Goal: Download file/media

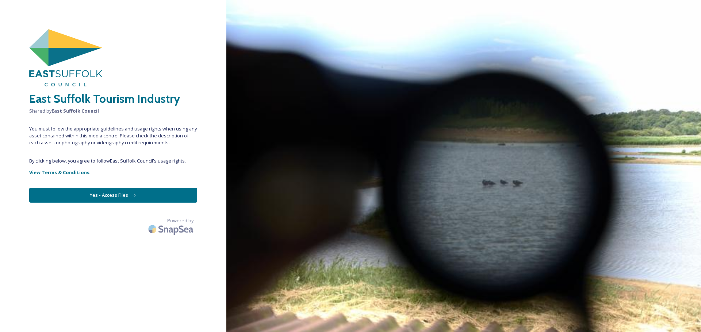
click at [110, 196] on button "Yes - Access Files" at bounding box center [113, 195] width 168 height 15
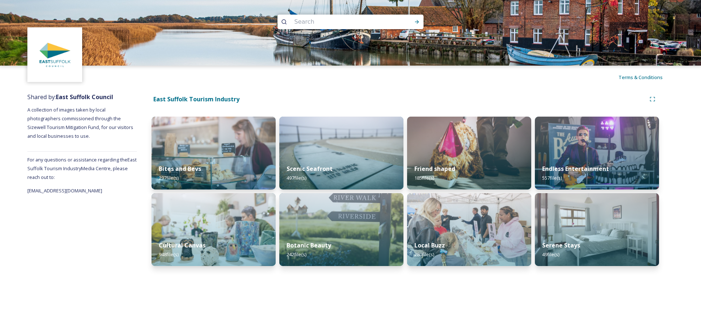
click at [330, 24] on input at bounding box center [341, 22] width 100 height 16
type input "saxmundham"
click at [418, 24] on icon at bounding box center [417, 22] width 6 height 6
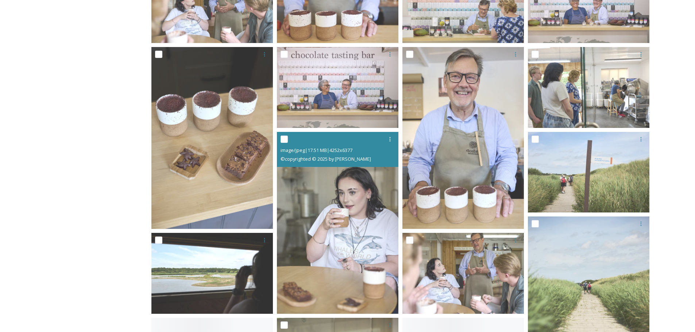
scroll to position [547, 0]
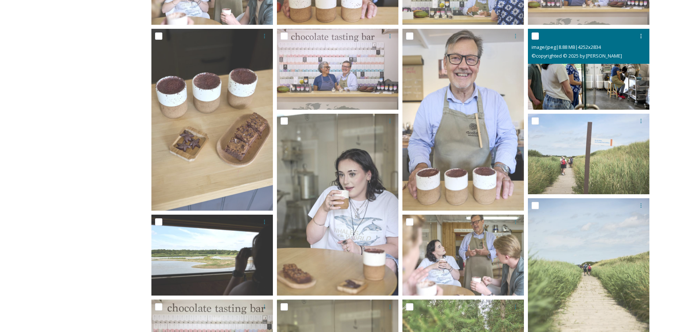
click at [587, 85] on img at bounding box center [589, 68] width 122 height 81
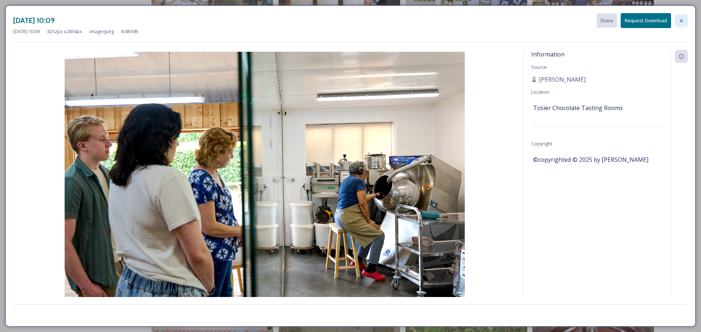
click at [679, 23] on icon at bounding box center [681, 21] width 6 height 6
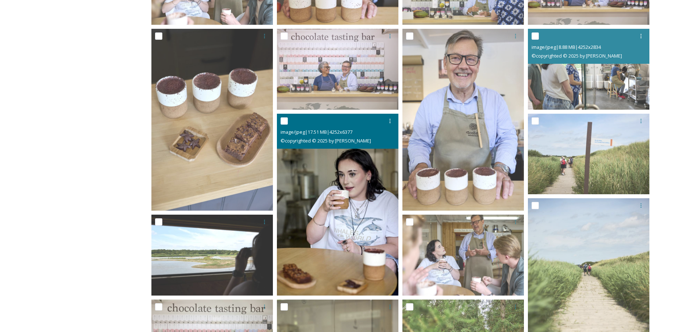
scroll to position [730, 0]
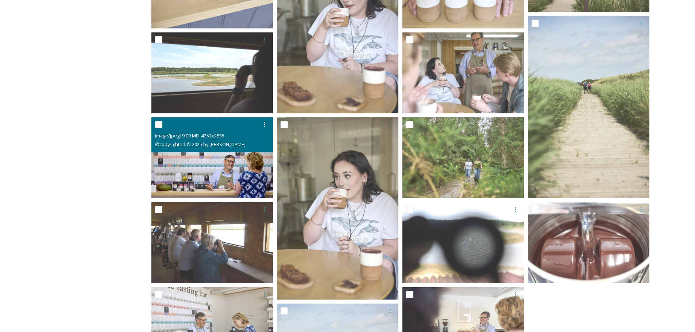
click at [209, 157] on img at bounding box center [212, 158] width 122 height 81
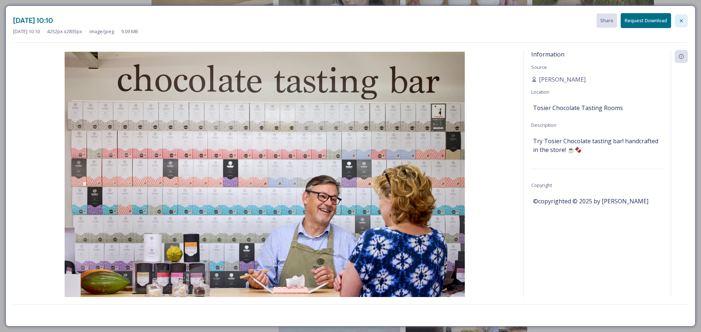
click at [681, 22] on icon at bounding box center [681, 21] width 6 height 6
